Goal: Information Seeking & Learning: Understand process/instructions

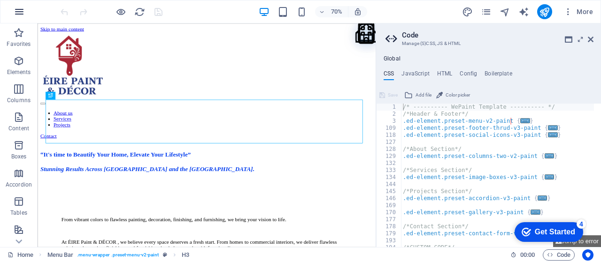
click at [0, 0] on icon "button" at bounding box center [0, 0] width 0 height 0
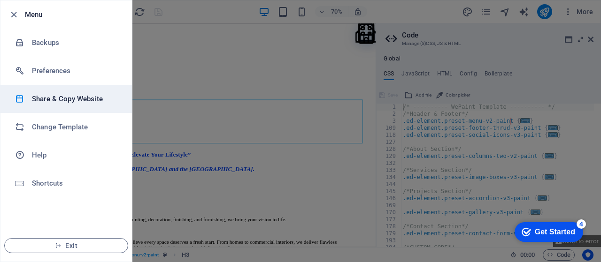
click at [81, 102] on h6 "Share & Copy Website" at bounding box center [75, 98] width 87 height 11
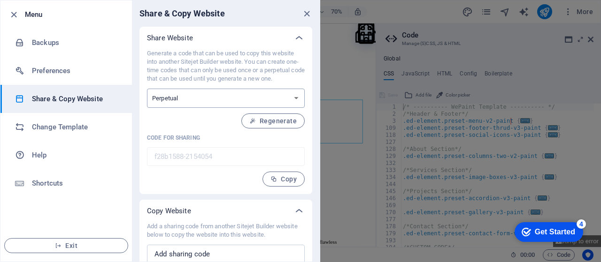
click at [257, 91] on select "One-time Perpetual" at bounding box center [226, 98] width 158 height 19
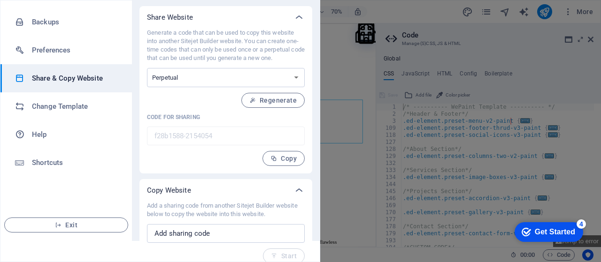
scroll to position [30, 0]
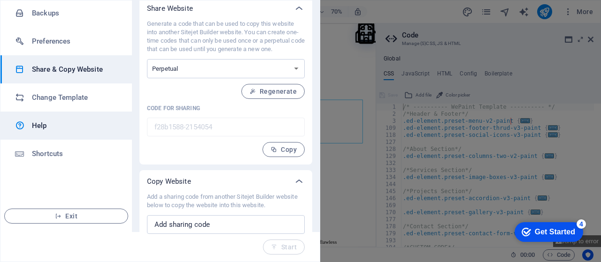
click at [58, 128] on h6 "Help" at bounding box center [75, 125] width 87 height 11
